Goal: Task Accomplishment & Management: Use online tool/utility

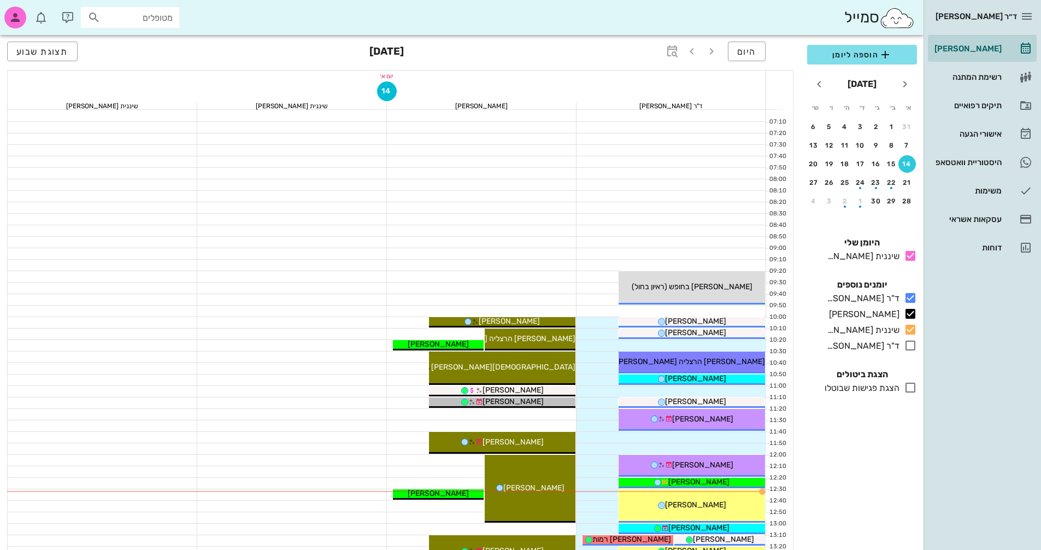
scroll to position [142, 0]
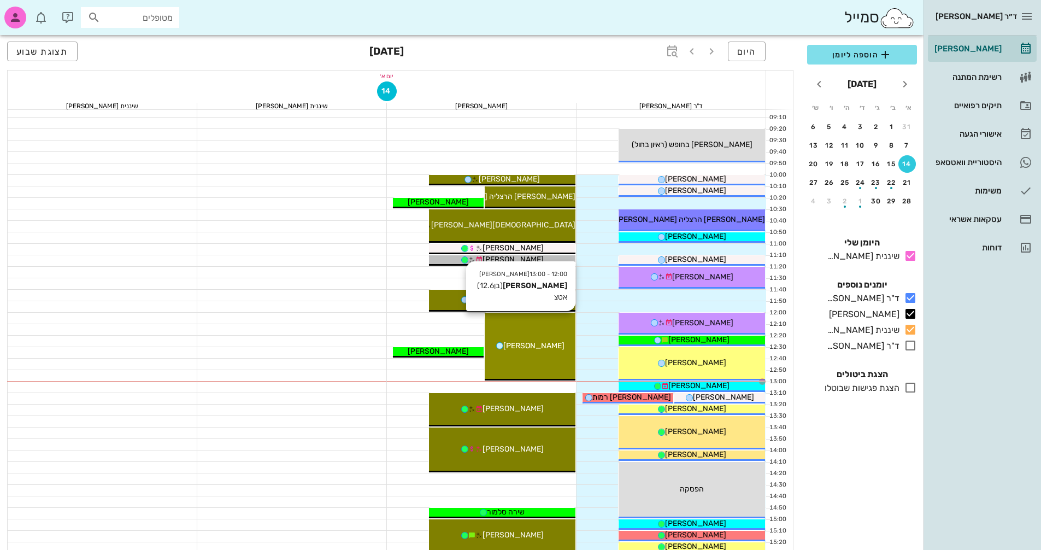
click at [513, 342] on span "[PERSON_NAME]" at bounding box center [533, 345] width 61 height 9
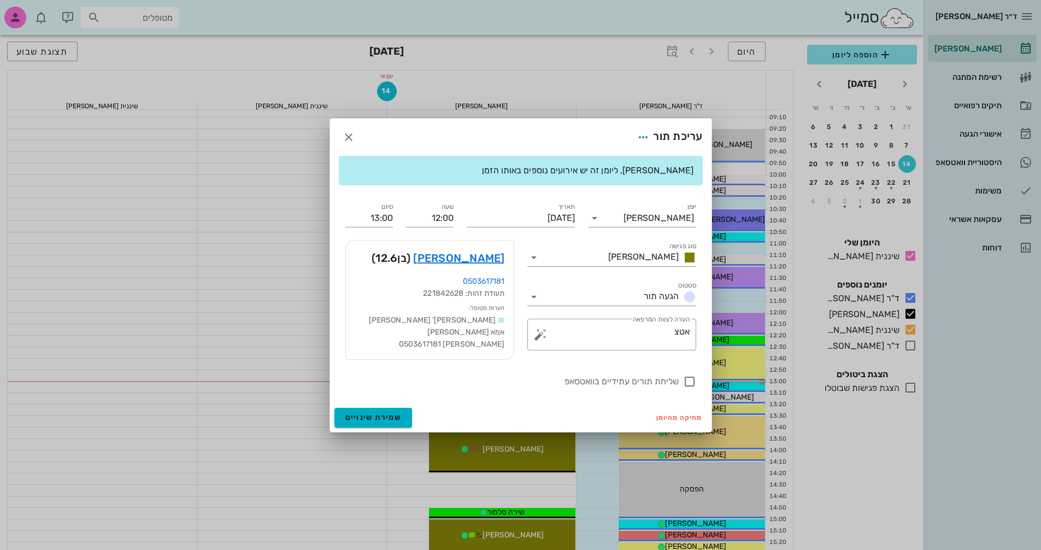
click at [513, 342] on div at bounding box center [520, 275] width 1041 height 550
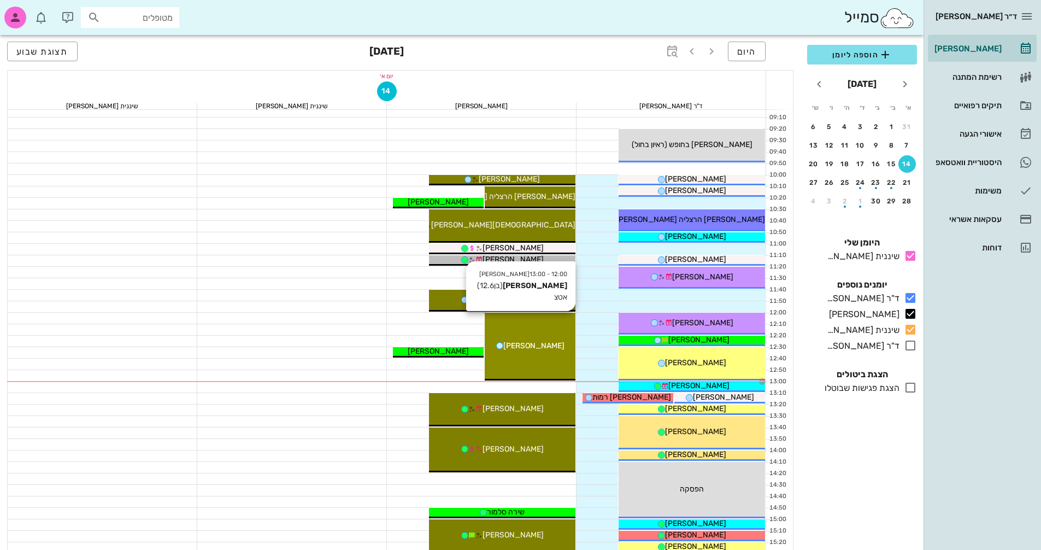
click at [513, 342] on span "[PERSON_NAME]" at bounding box center [533, 345] width 61 height 9
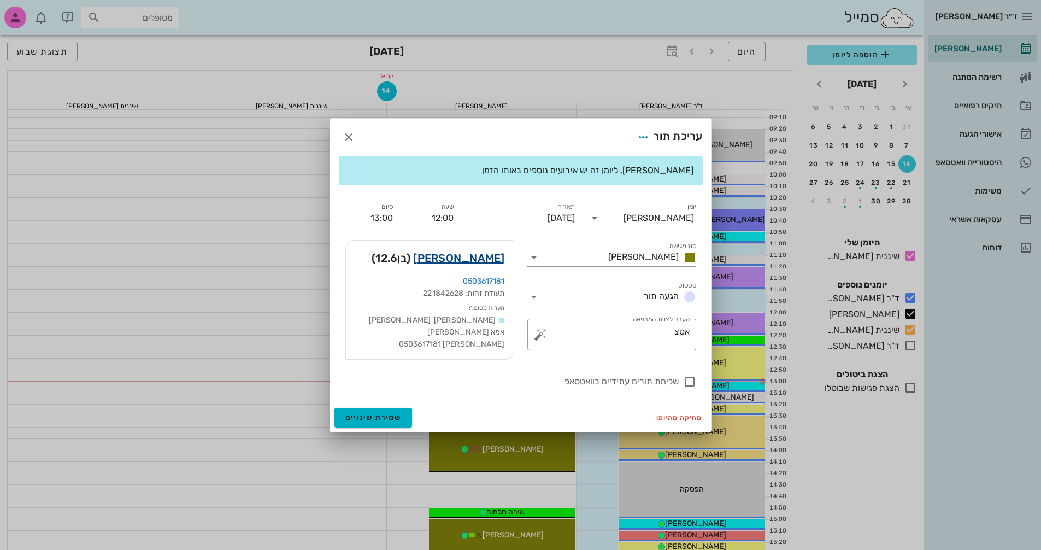
click at [479, 261] on link "[PERSON_NAME]" at bounding box center [458, 257] width 91 height 17
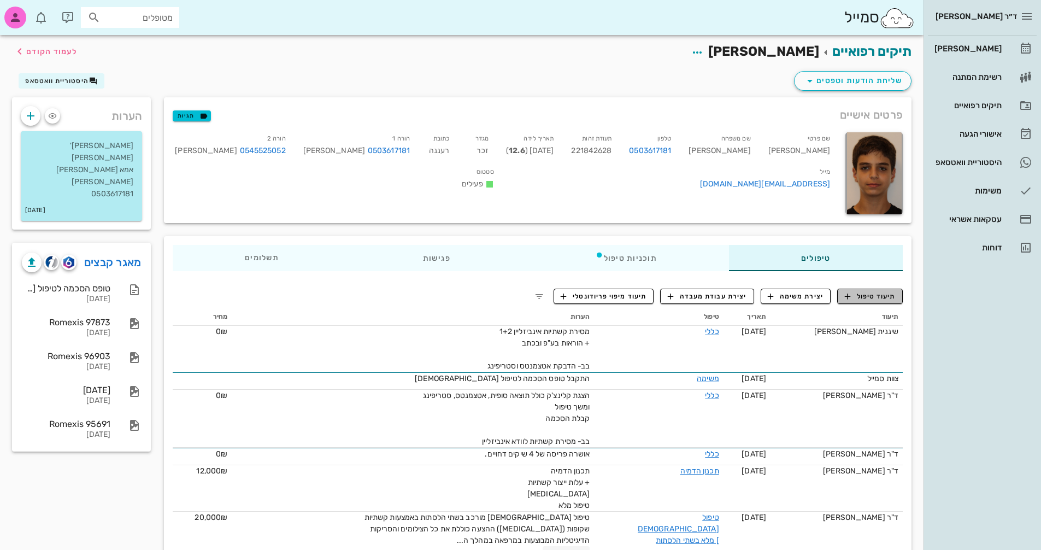
click at [875, 298] on span "תיעוד טיפול" at bounding box center [870, 296] width 51 height 10
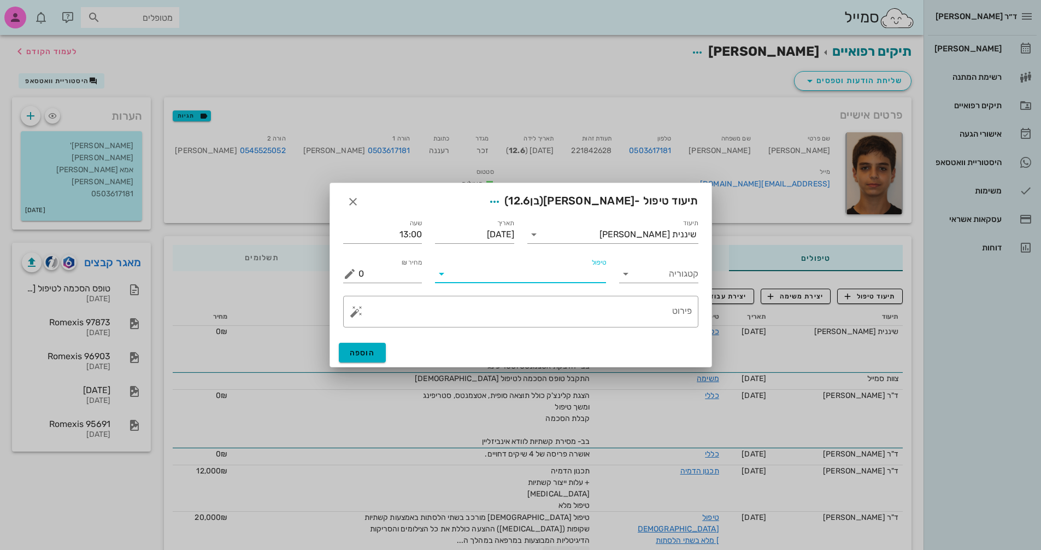
click at [545, 274] on input "טיפול" at bounding box center [528, 273] width 156 height 17
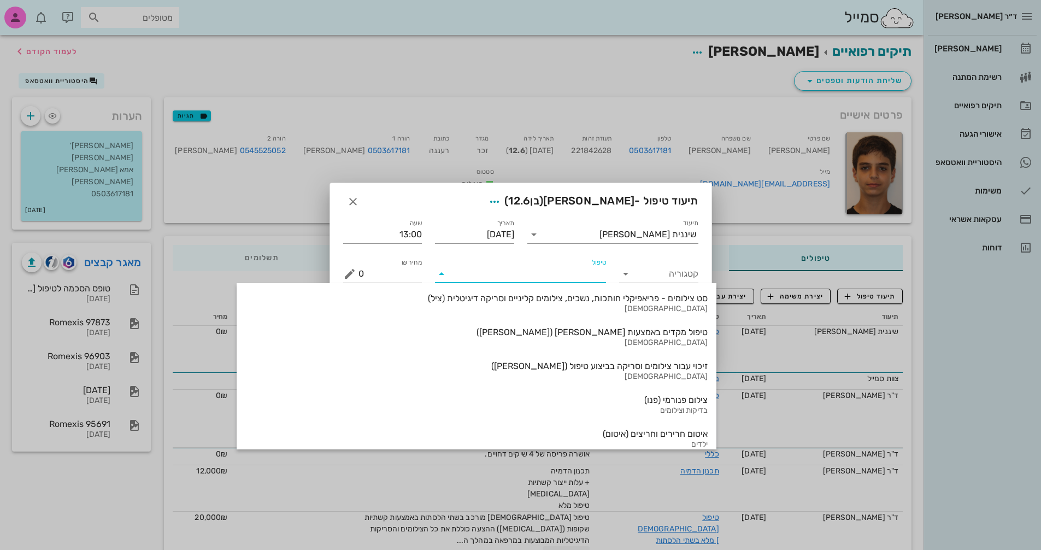
scroll to position [1174, 0]
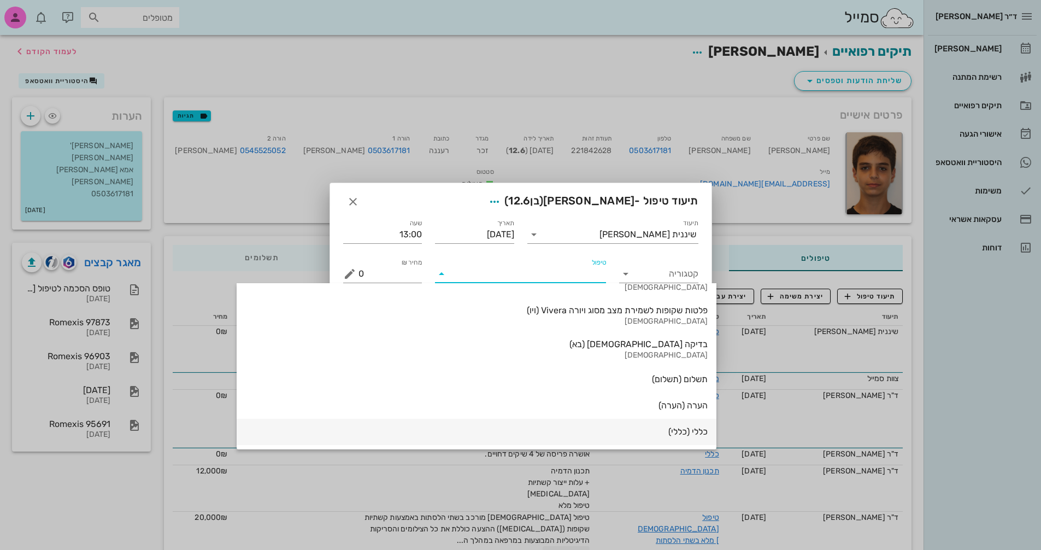
click at [589, 426] on div "כללי (כללי)" at bounding box center [476, 431] width 462 height 10
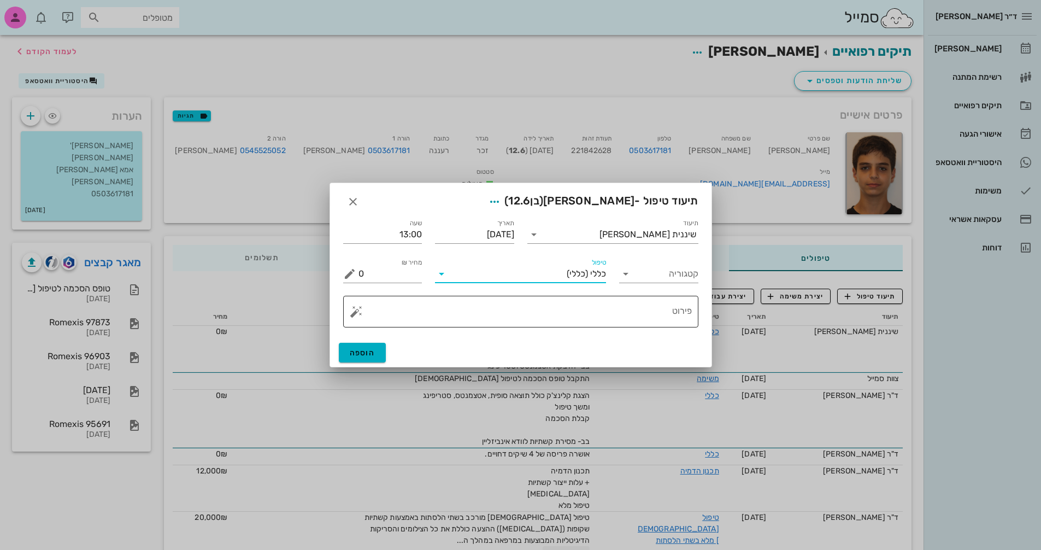
click at [351, 313] on button "button" at bounding box center [356, 311] width 13 height 13
click at [371, 269] on div "[MEDICAL_DATA]" at bounding box center [394, 268] width 89 height 22
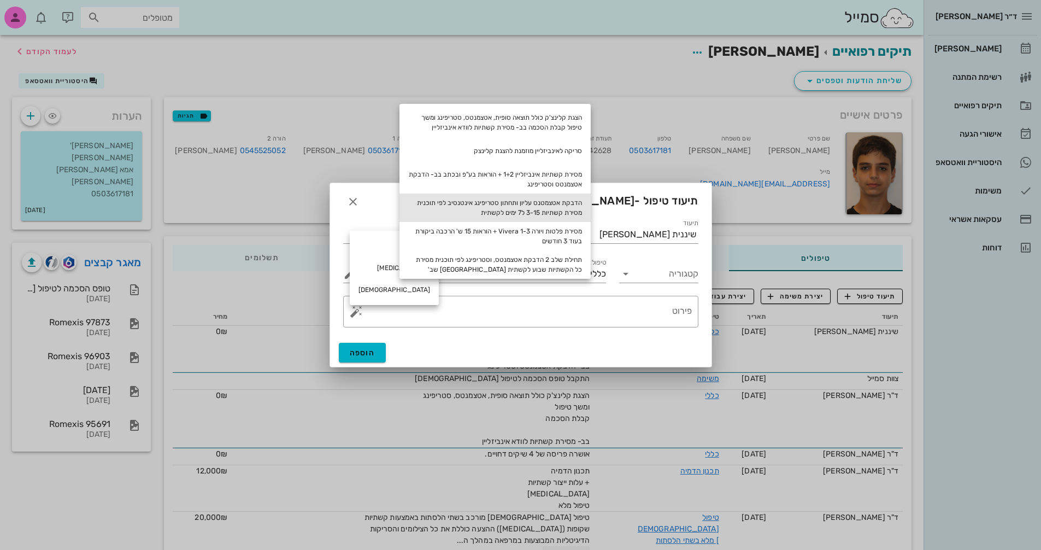
click at [557, 208] on div "הדבקת אטצמטנס עליון ותחתון סטריפינג אינטנסיב לפי תוכנית מסירת קשתיות 3-15 ל7 ימ…" at bounding box center [494, 207] width 191 height 28
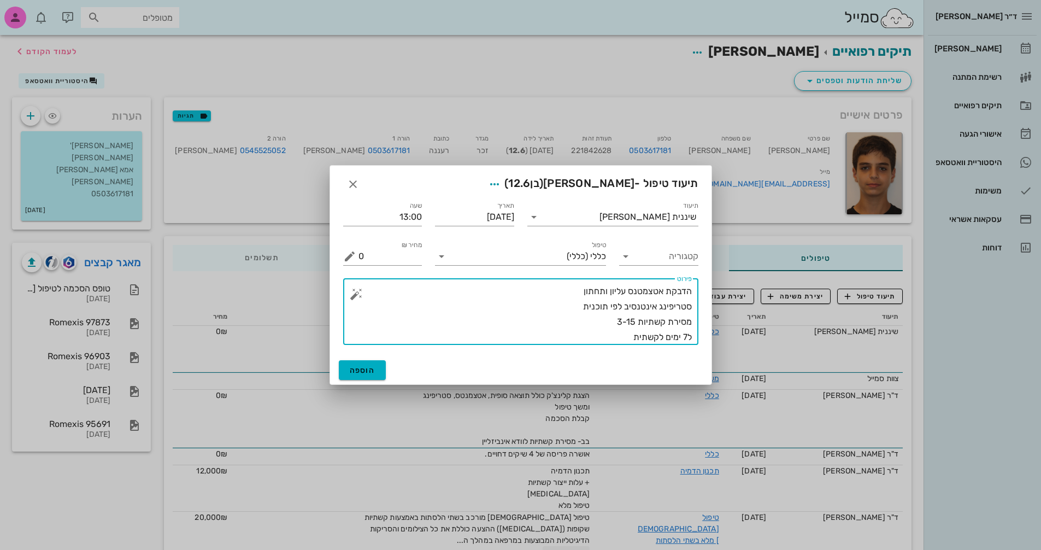
drag, startPoint x: 628, startPoint y: 319, endPoint x: 636, endPoint y: 320, distance: 7.7
click at [636, 320] on textarea "הדבקת אטצמטנס עליון ותחתון סטריפינג אינטנסיב לפי תוכנית מסירת קשתיות 3-15 ל7 ימ…" at bounding box center [525, 314] width 333 height 61
click at [608, 320] on textarea "הדבקת אטצמטנס עליון ותחתון סטריפינג אינטנסיב לפי תוכנית מסירת קשתיות 3-28 ל7 ימ…" at bounding box center [525, 314] width 333 height 61
click at [569, 287] on textarea "הדבקת אטצמטנס עליון ותחתון סטריפינג אינטנסיב לפי תוכנית מסירת קשתיות 3-28 (מתוך…" at bounding box center [525, 314] width 333 height 61
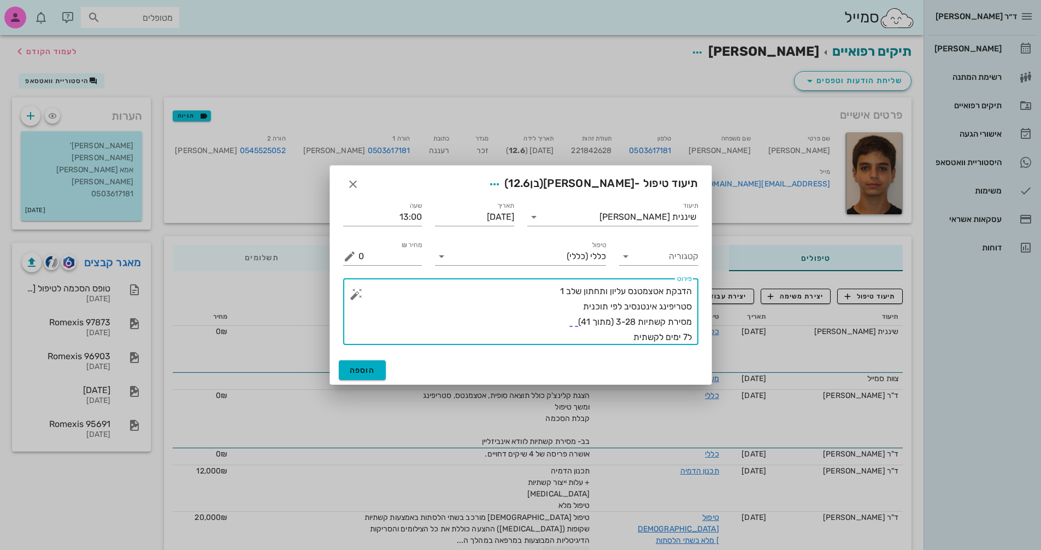
click at [627, 330] on textarea "הדבקת אטצמטנס עליון ותחתון שלב 1 סטריפינג אינטנסיב לפי תוכנית מסירת קשתיות 3-28…" at bounding box center [525, 314] width 333 height 61
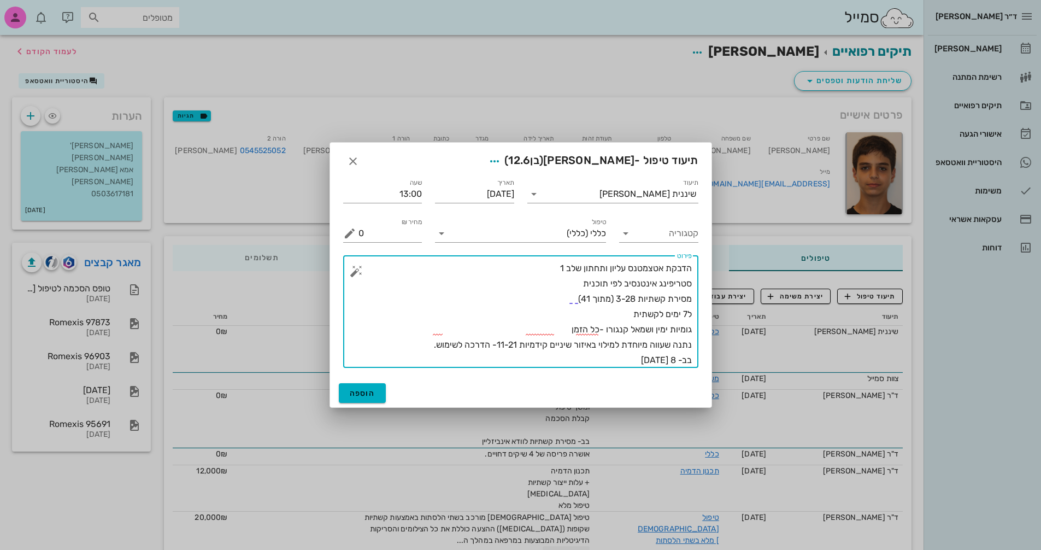
click at [431, 343] on textarea "הדבקת אטצמטנס עליון ותחתון שלב 1 סטריפינג אינטנסיב לפי תוכנית מסירת קשתיות 3-28…" at bounding box center [525, 314] width 333 height 107
type textarea "הדבקת אטצמטנס עליון ותחתון שלב 1 סטריפינג אינטנסיב לפי תוכנית מסירת קשתיות 3-28…"
click at [371, 393] on span "הוספה" at bounding box center [363, 393] width 26 height 9
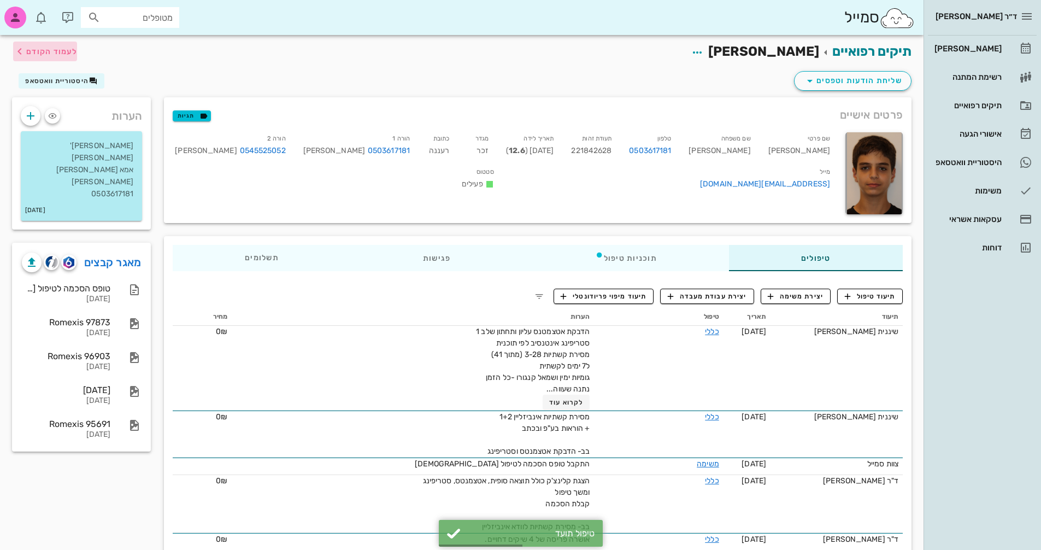
click at [43, 49] on span "לעמוד הקודם" at bounding box center [51, 51] width 51 height 9
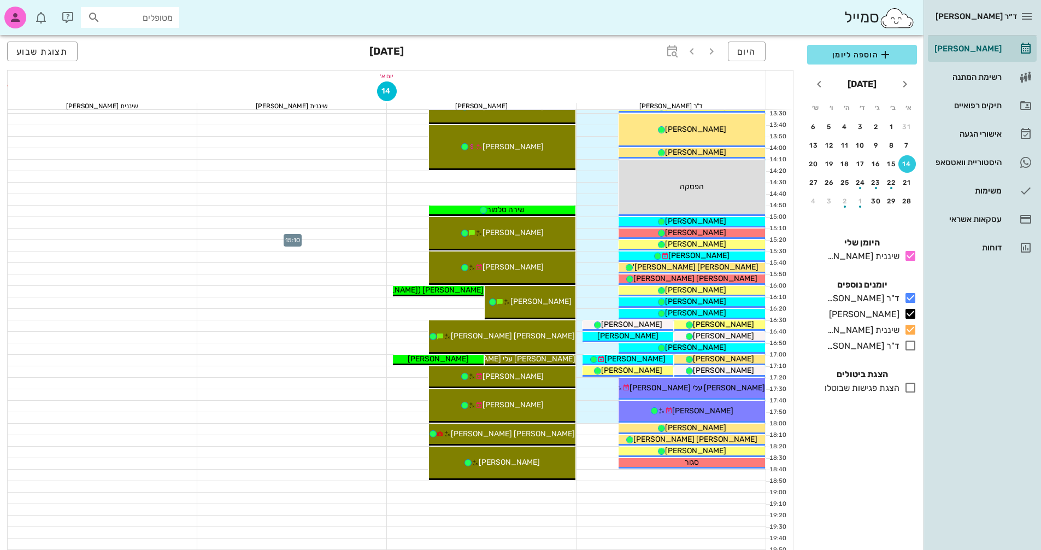
scroll to position [470, 0]
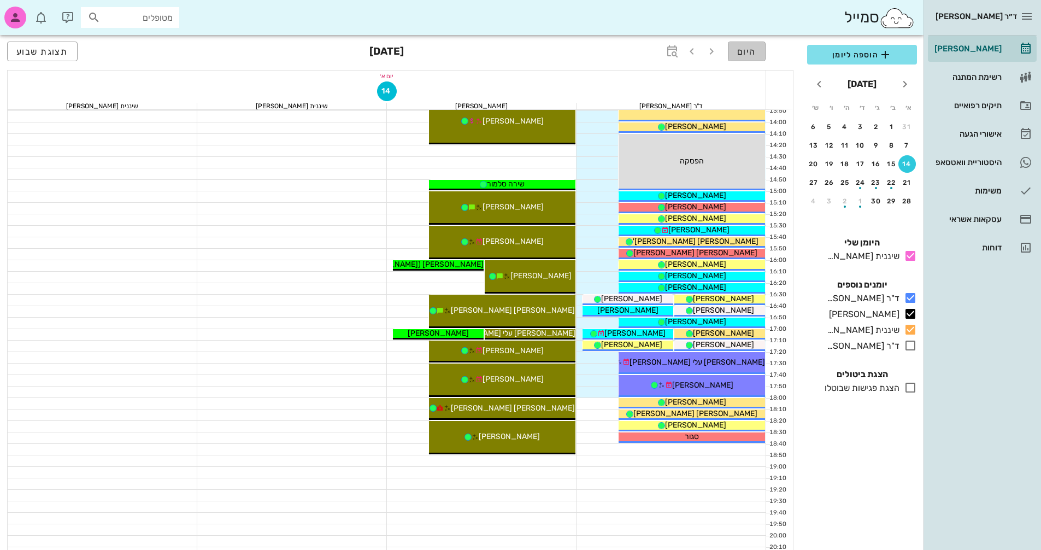
click at [744, 48] on span "היום" at bounding box center [746, 51] width 19 height 10
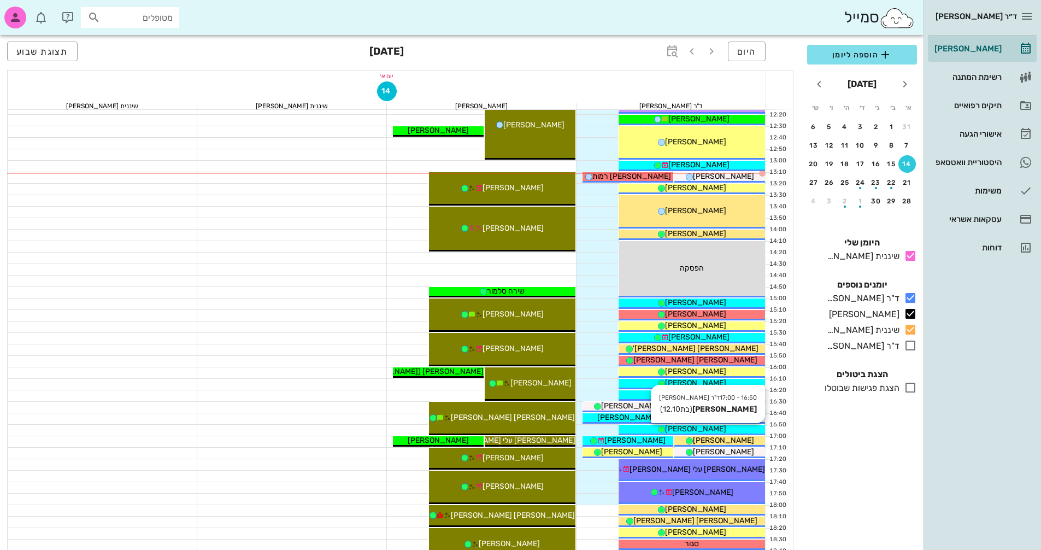
scroll to position [306, 0]
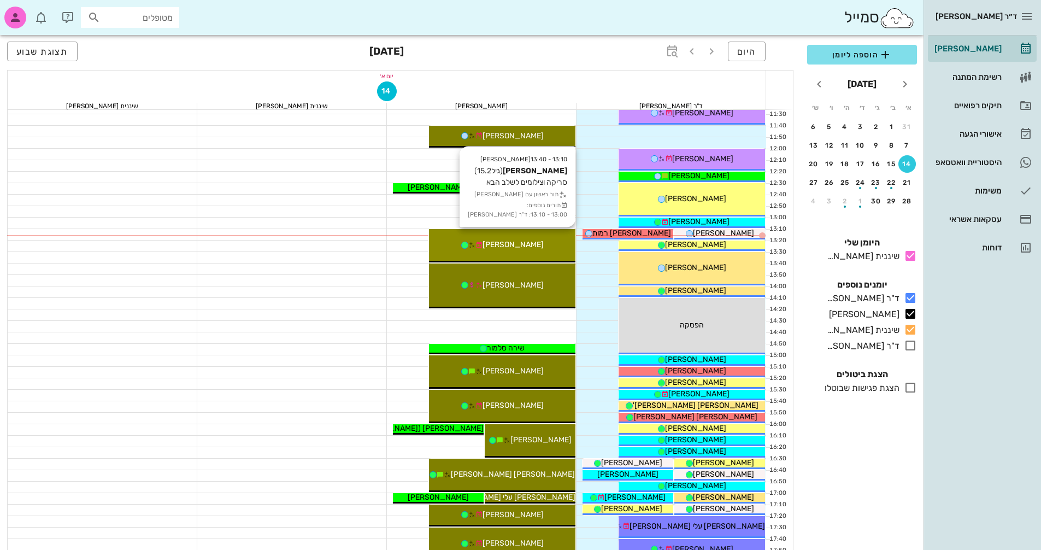
click at [548, 244] on div "[PERSON_NAME]" at bounding box center [502, 244] width 146 height 11
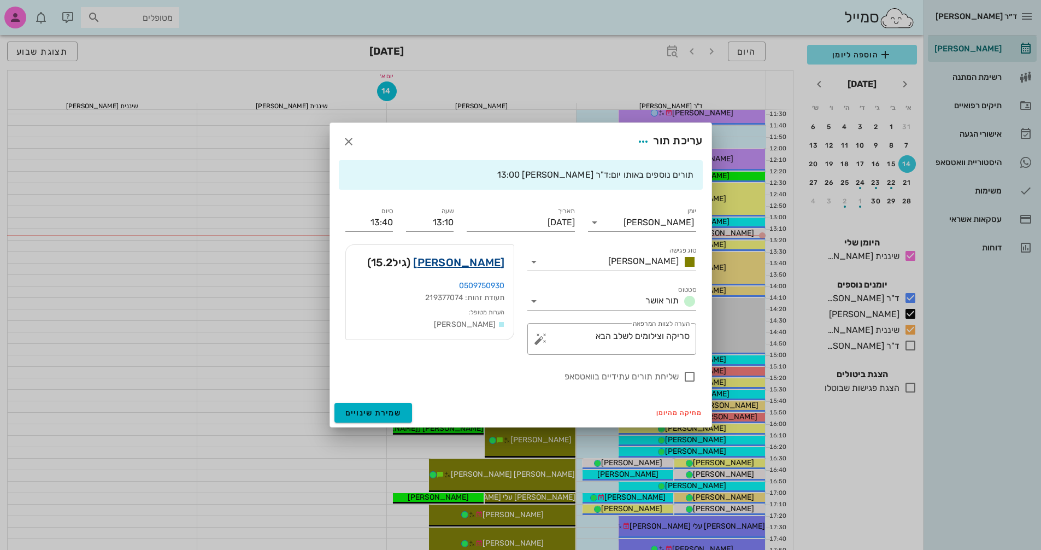
click at [463, 256] on link "[PERSON_NAME]" at bounding box center [458, 262] width 91 height 17
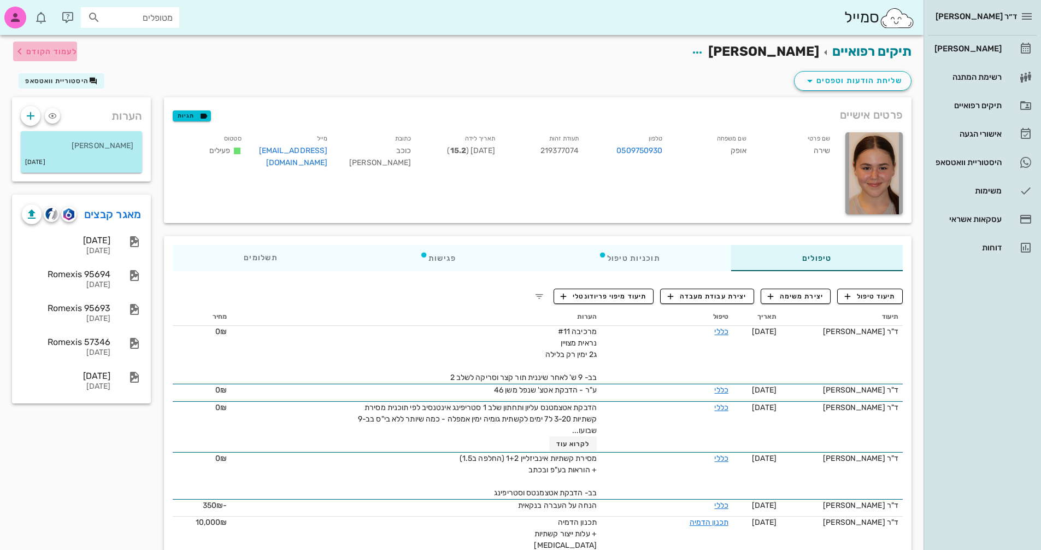
click at [25, 51] on icon "button" at bounding box center [19, 51] width 13 height 13
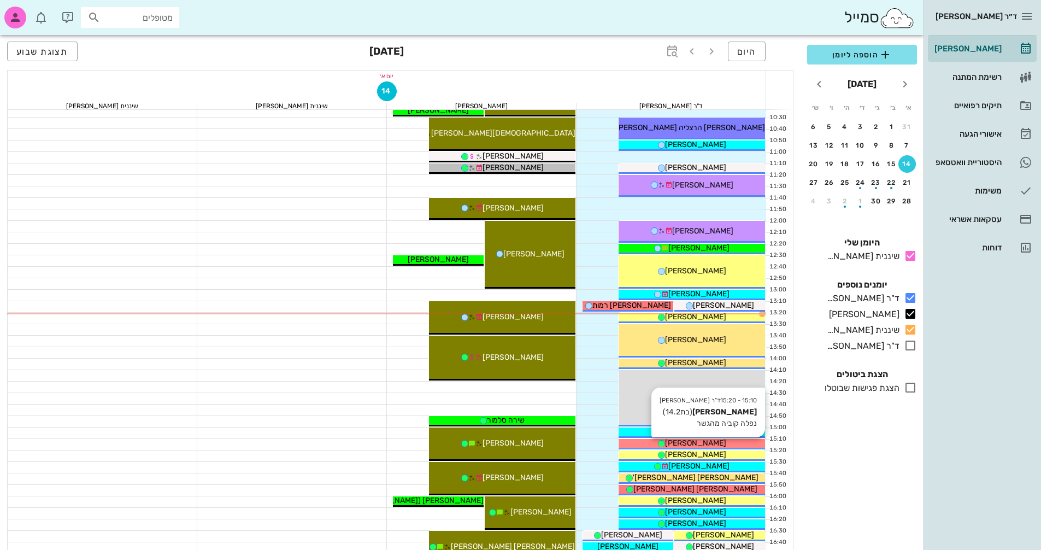
scroll to position [251, 0]
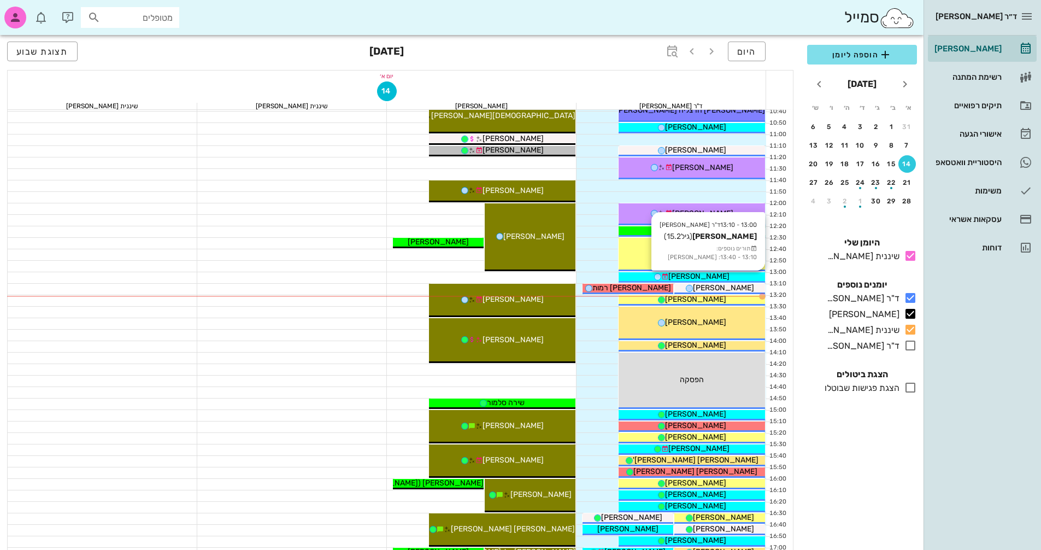
click at [718, 275] on div "[PERSON_NAME]" at bounding box center [692, 276] width 146 height 11
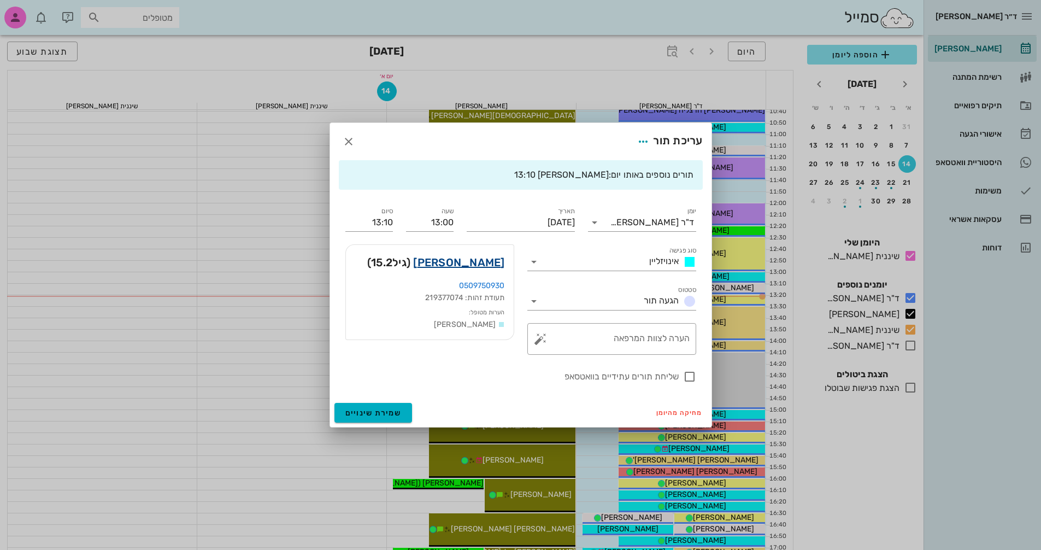
click at [483, 265] on link "[PERSON_NAME]" at bounding box center [458, 262] width 91 height 17
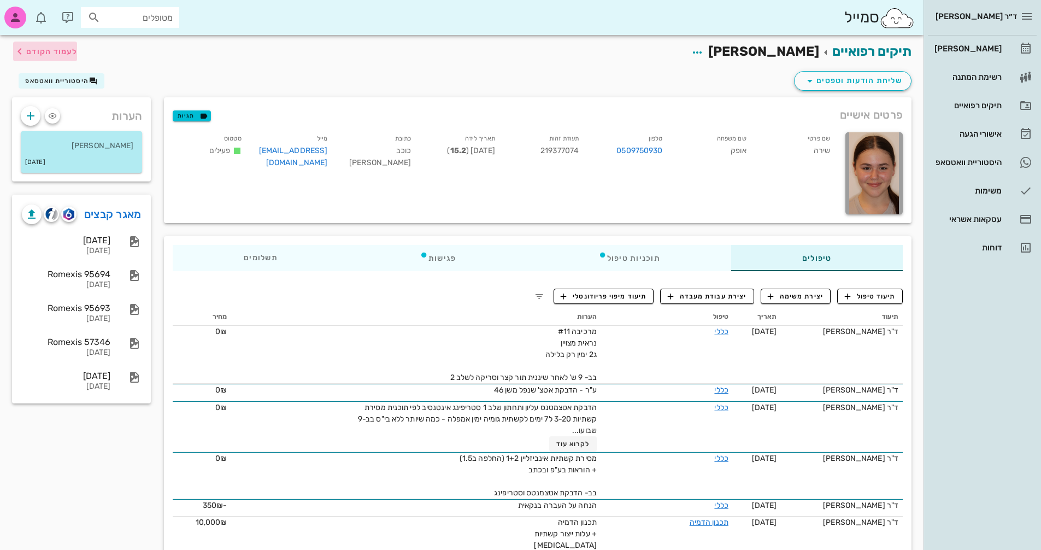
click at [48, 50] on span "לעמוד הקודם" at bounding box center [51, 51] width 51 height 9
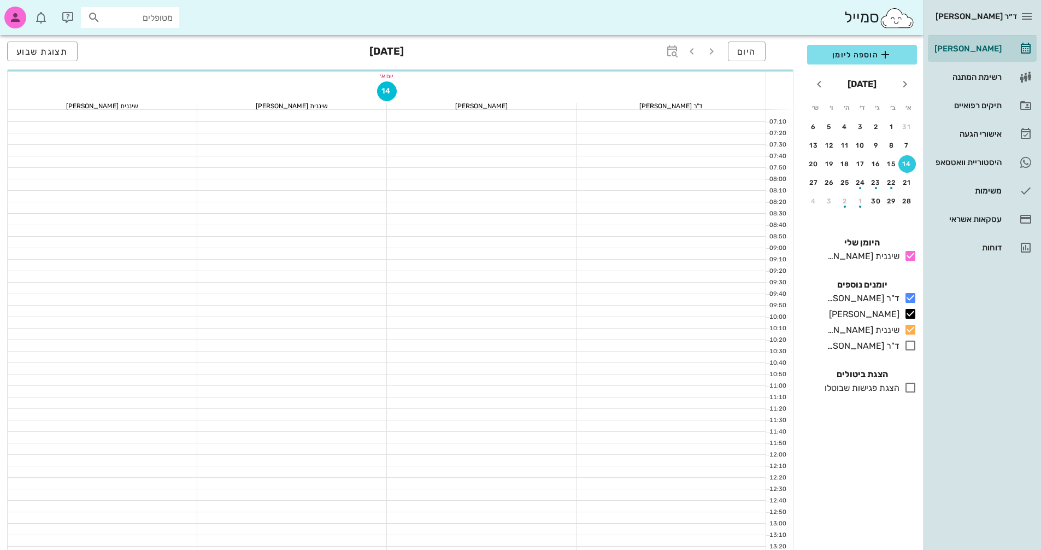
scroll to position [251, 0]
